Goal: Task Accomplishment & Management: Complete application form

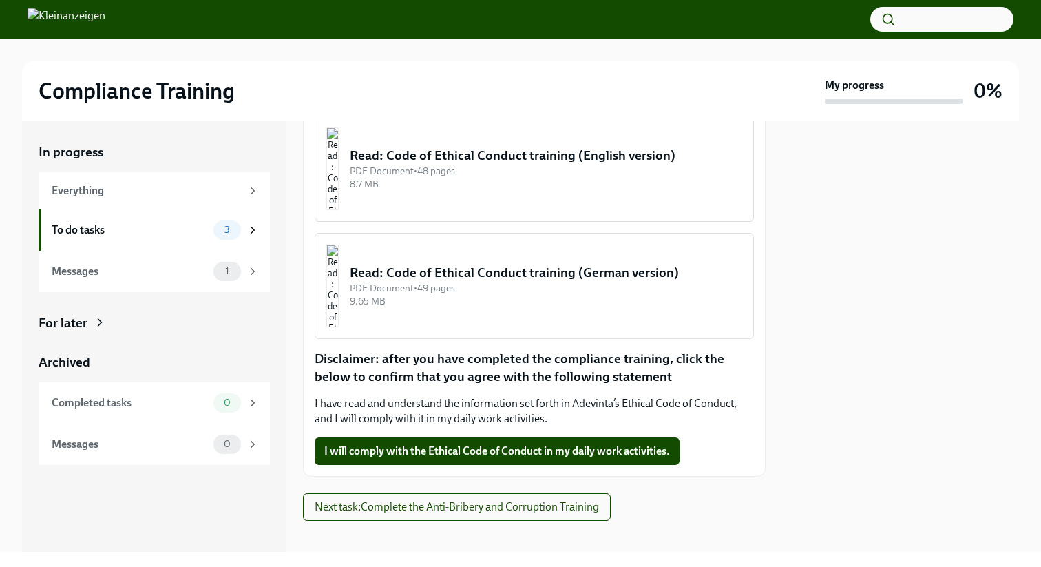
scroll to position [262, 0]
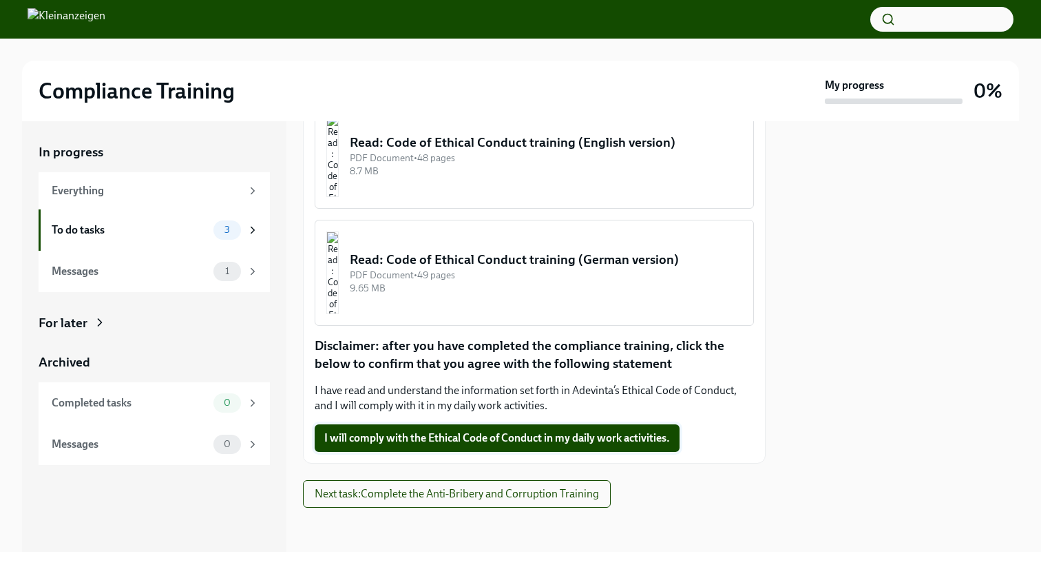
click at [578, 445] on button "I will comply with the Ethical Code of Conduct in my daily work activities." at bounding box center [497, 438] width 365 height 28
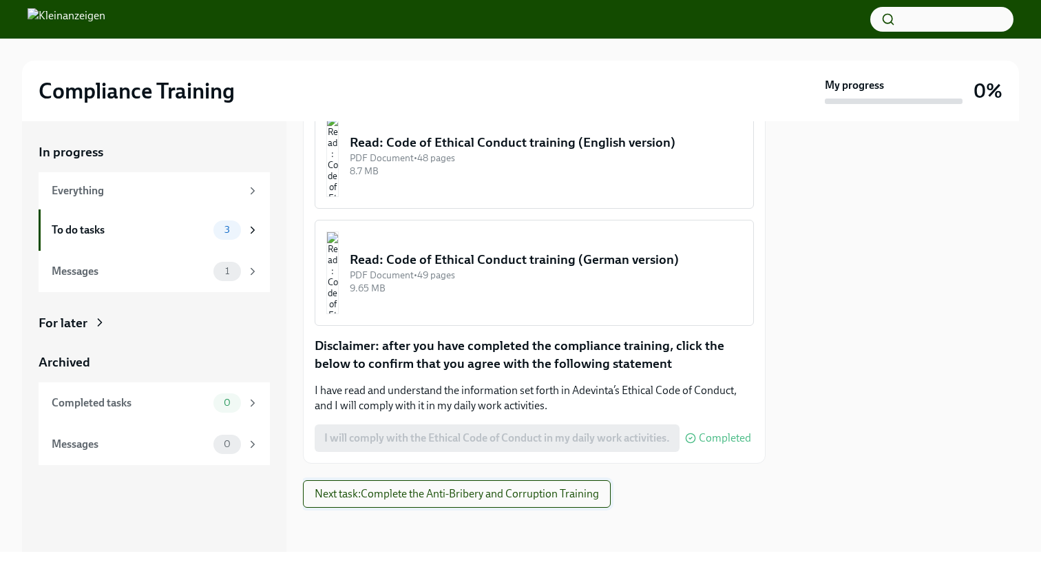
click at [568, 484] on button "Next task : Complete the Anti-Bribery and Corruption Training" at bounding box center [457, 494] width 308 height 28
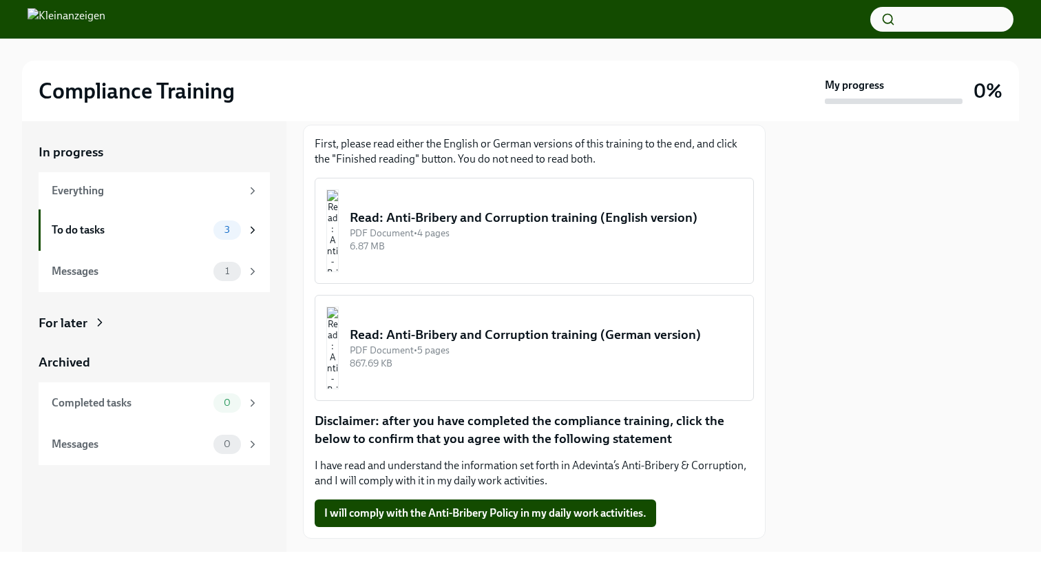
scroll to position [187, 0]
click at [463, 509] on span "I will comply with the Anti-Bribery Policy in my daily work activities." at bounding box center [485, 512] width 322 height 14
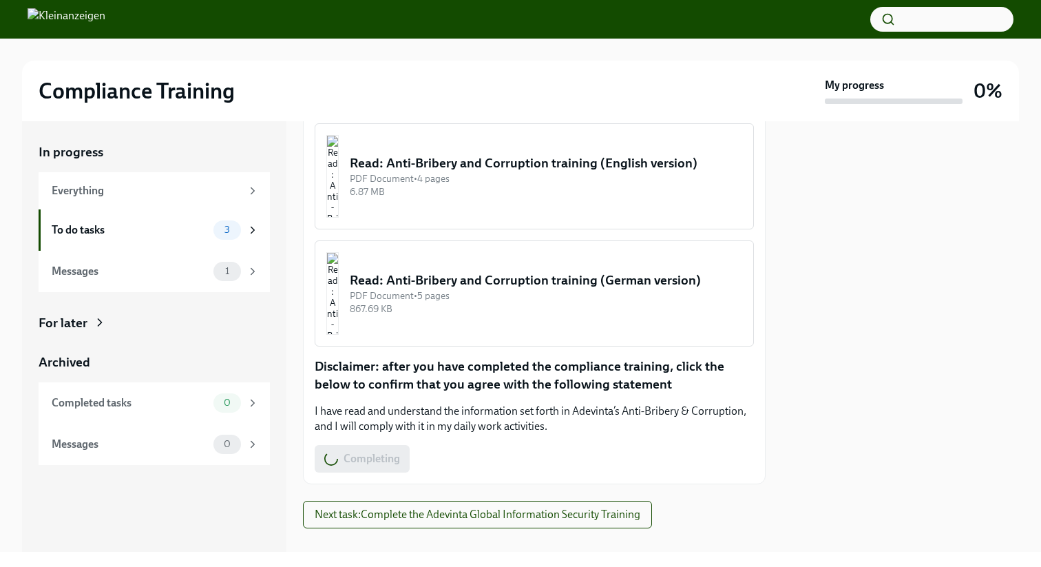
scroll to position [262, 0]
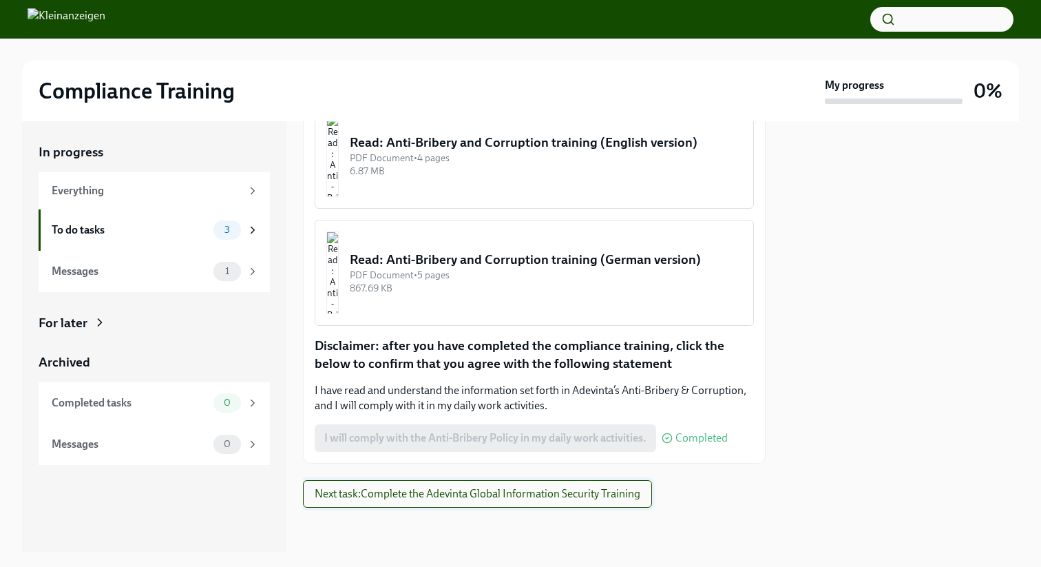
click at [483, 497] on span "Next task : Complete the Adevinta Global Information Security Training" at bounding box center [478, 494] width 326 height 14
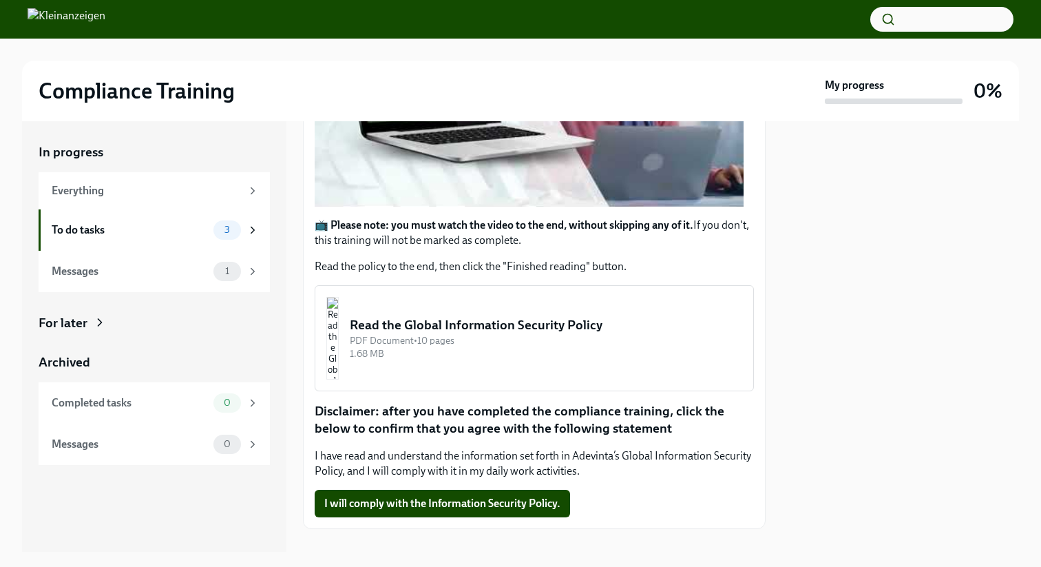
scroll to position [428, 0]
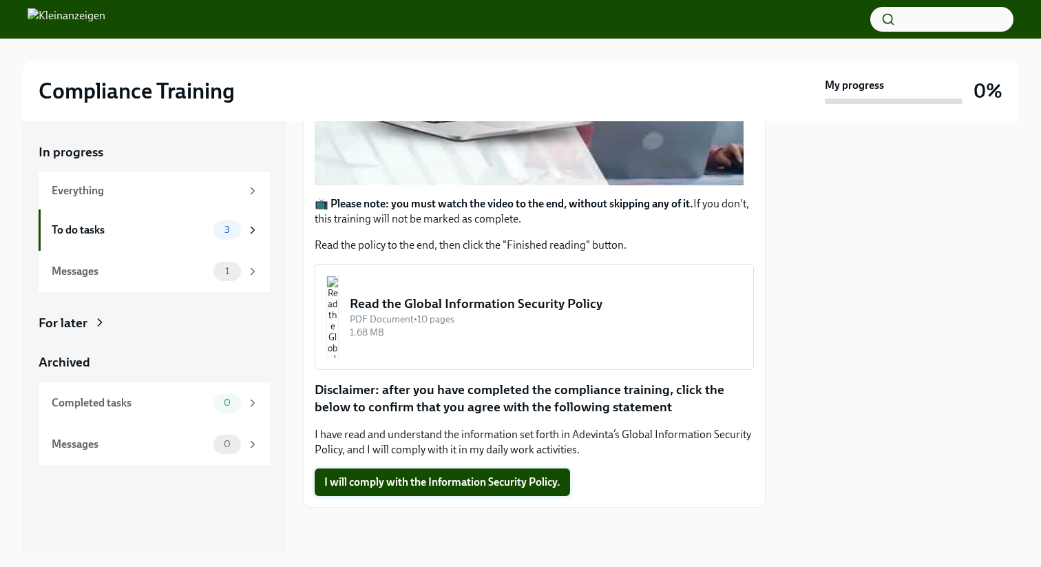
click at [488, 486] on span "I will comply with the Information Security Policy." at bounding box center [442, 482] width 236 height 14
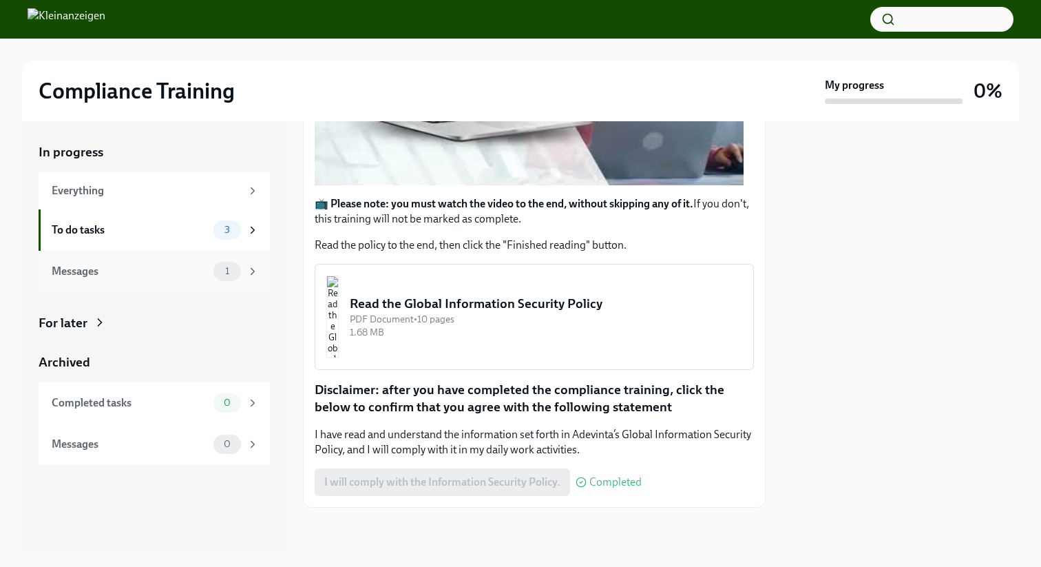
click at [158, 274] on div "Messages" at bounding box center [130, 271] width 156 height 15
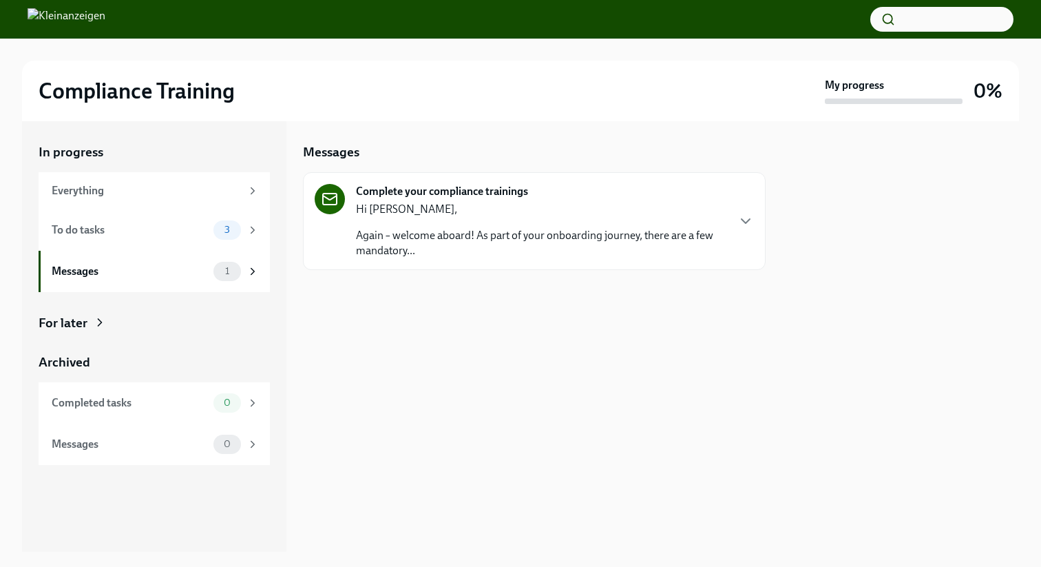
click at [597, 220] on div "Hi [PERSON_NAME], Again – welcome aboard! As part of your onboarding journey, t…" at bounding box center [541, 230] width 370 height 56
